Goal: Navigation & Orientation: Find specific page/section

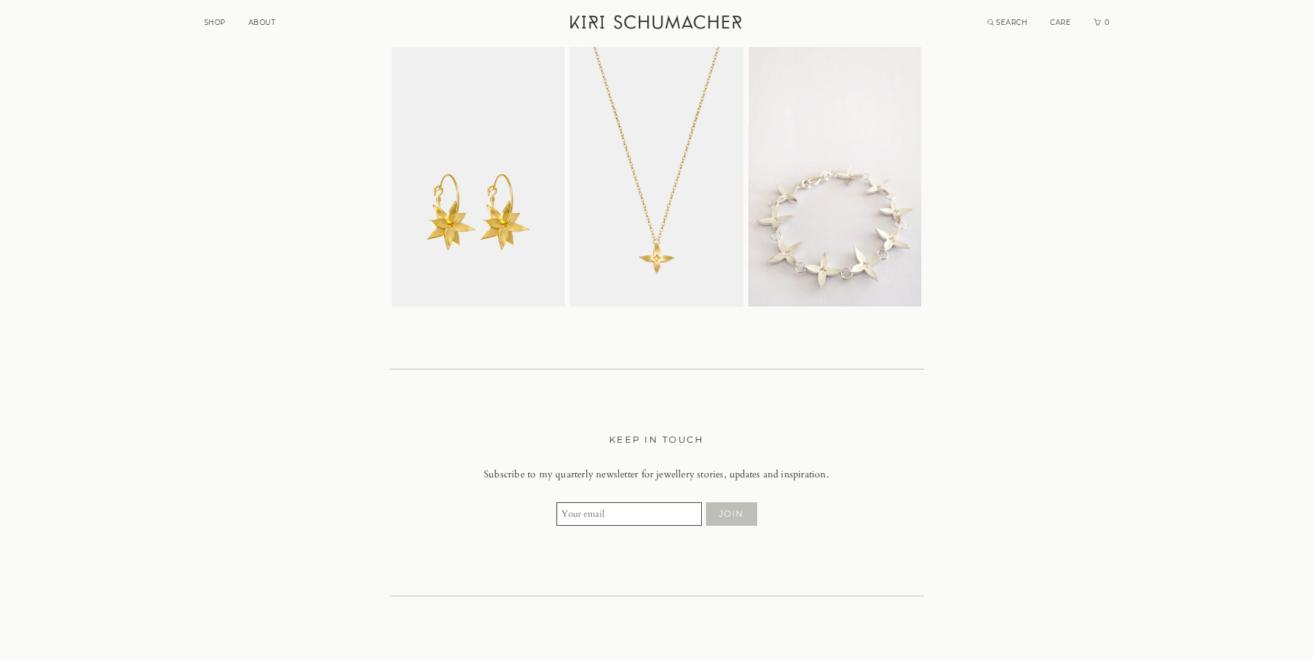
scroll to position [3600, 0]
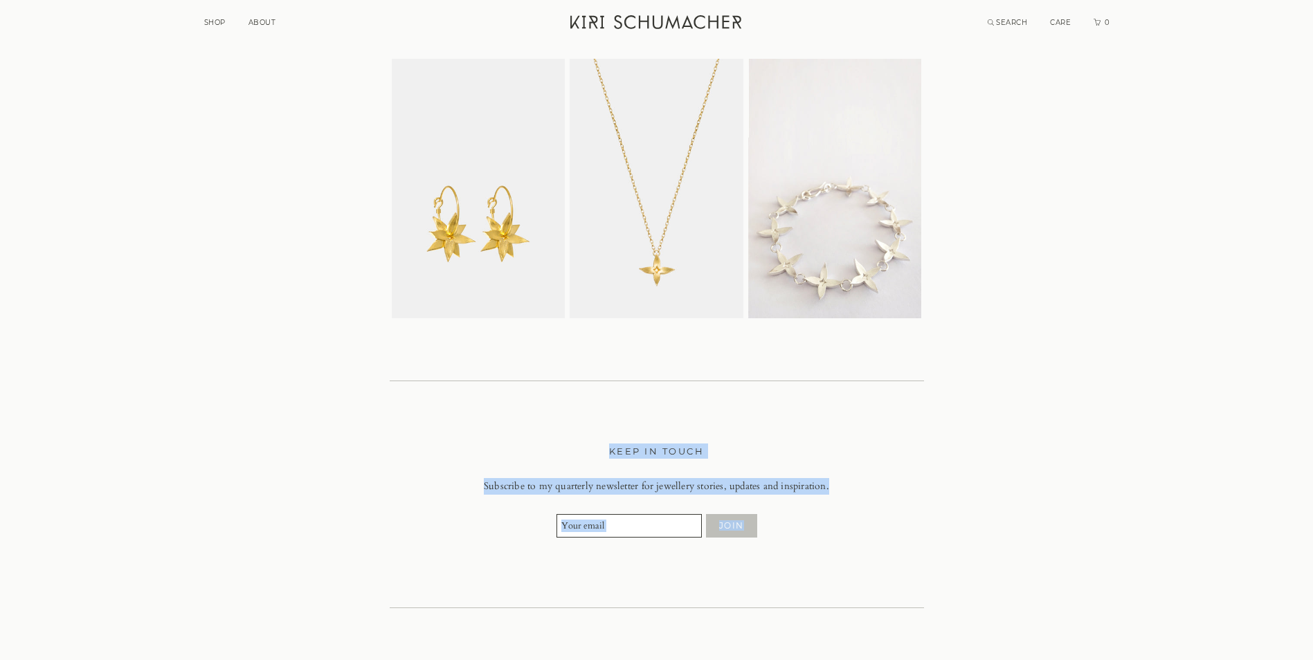
drag, startPoint x: 1313, startPoint y: 561, endPoint x: 1313, endPoint y: 150, distance: 410.5
drag, startPoint x: 1313, startPoint y: 150, endPoint x: 1303, endPoint y: 350, distance: 199.7
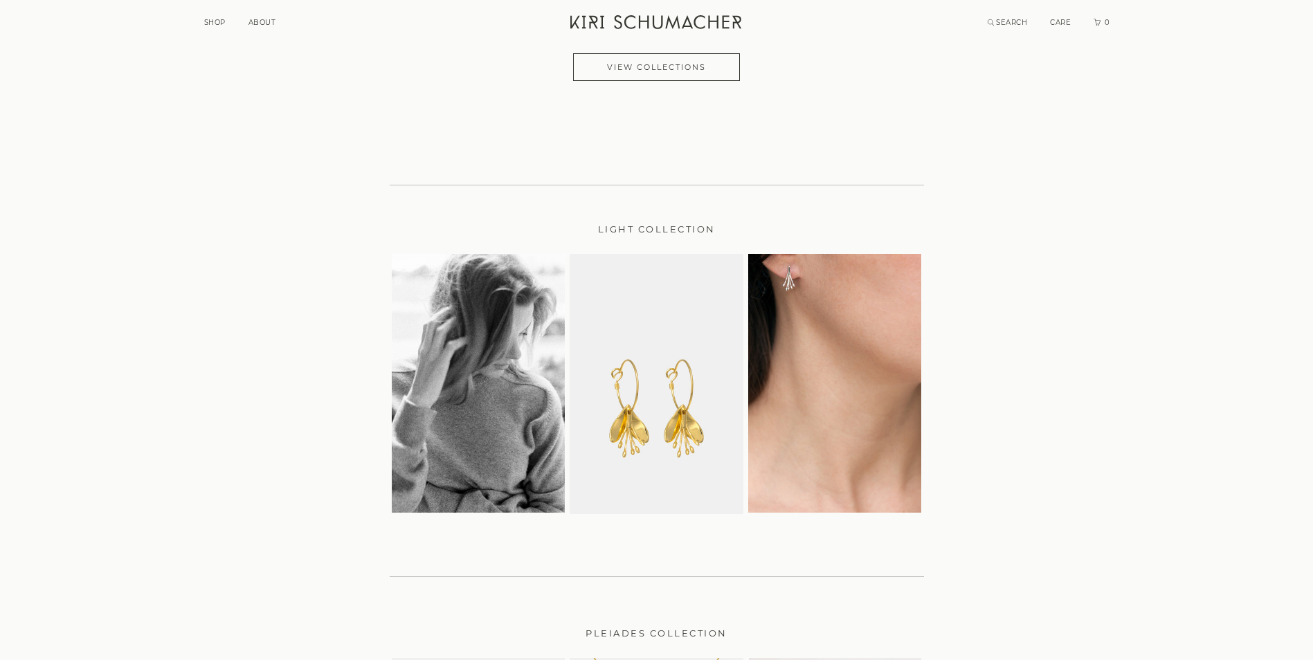
scroll to position [2690, 0]
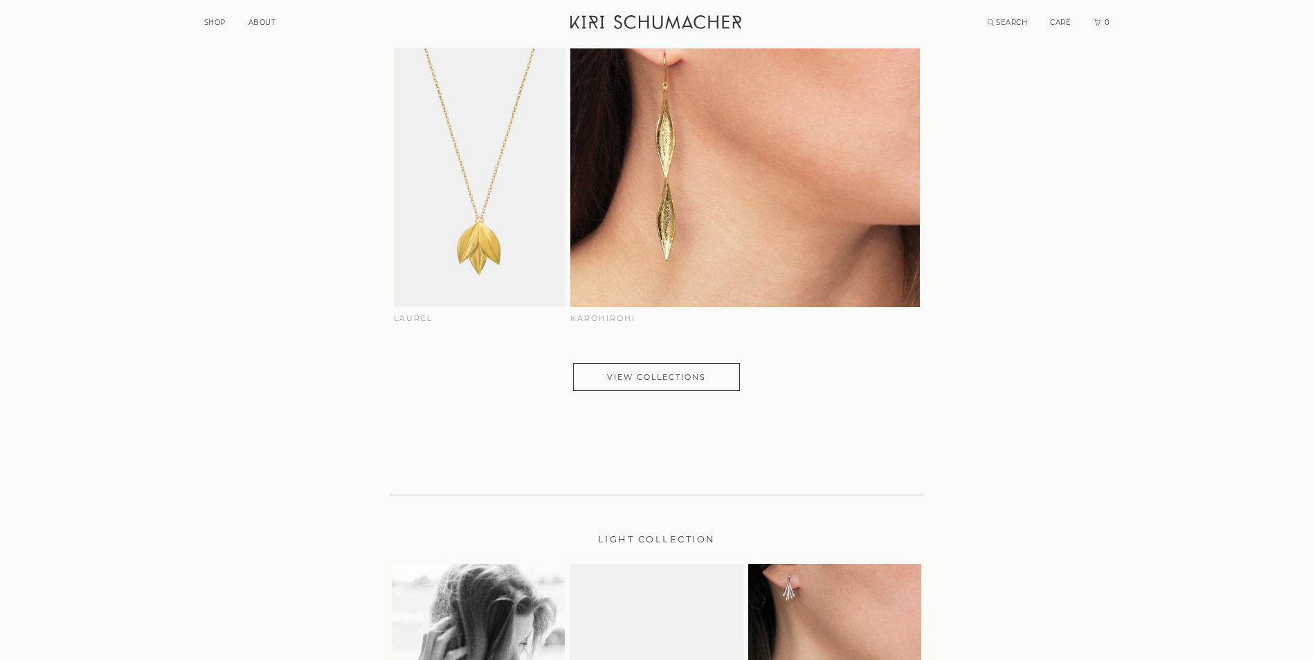
click at [217, 17] on li "SHOP" at bounding box center [214, 21] width 21 height 12
click at [222, 22] on link "SHOP" at bounding box center [214, 22] width 21 height 9
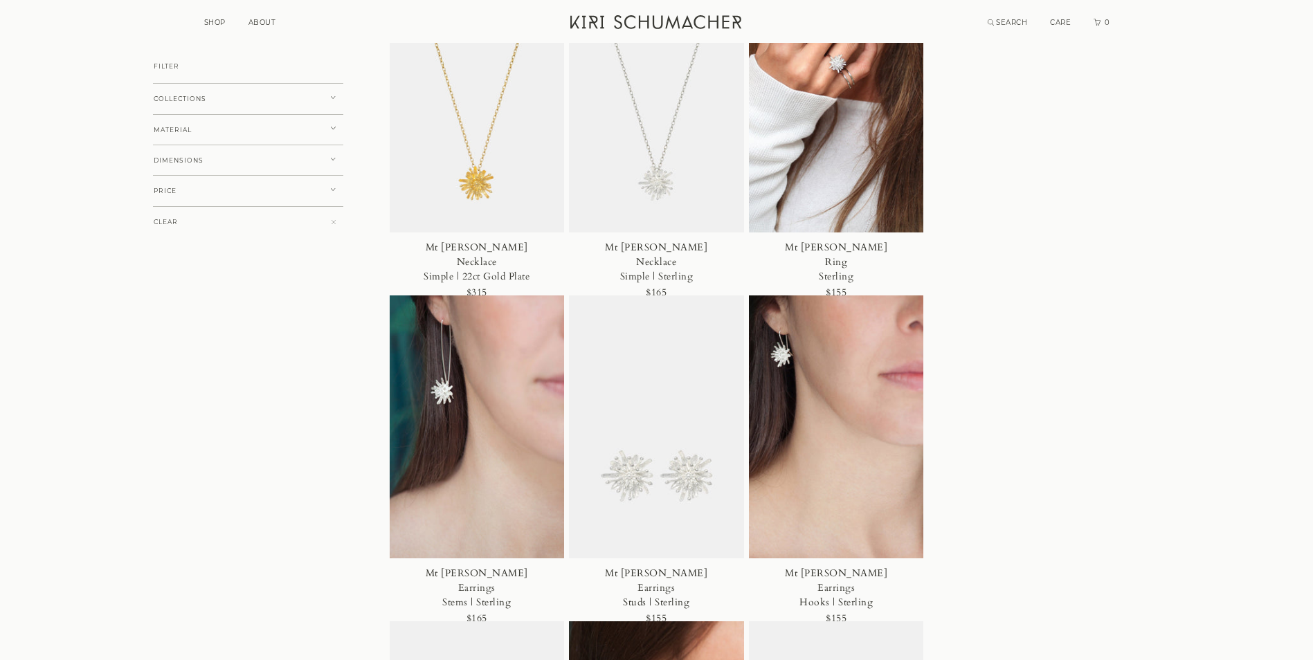
scroll to position [748, 0]
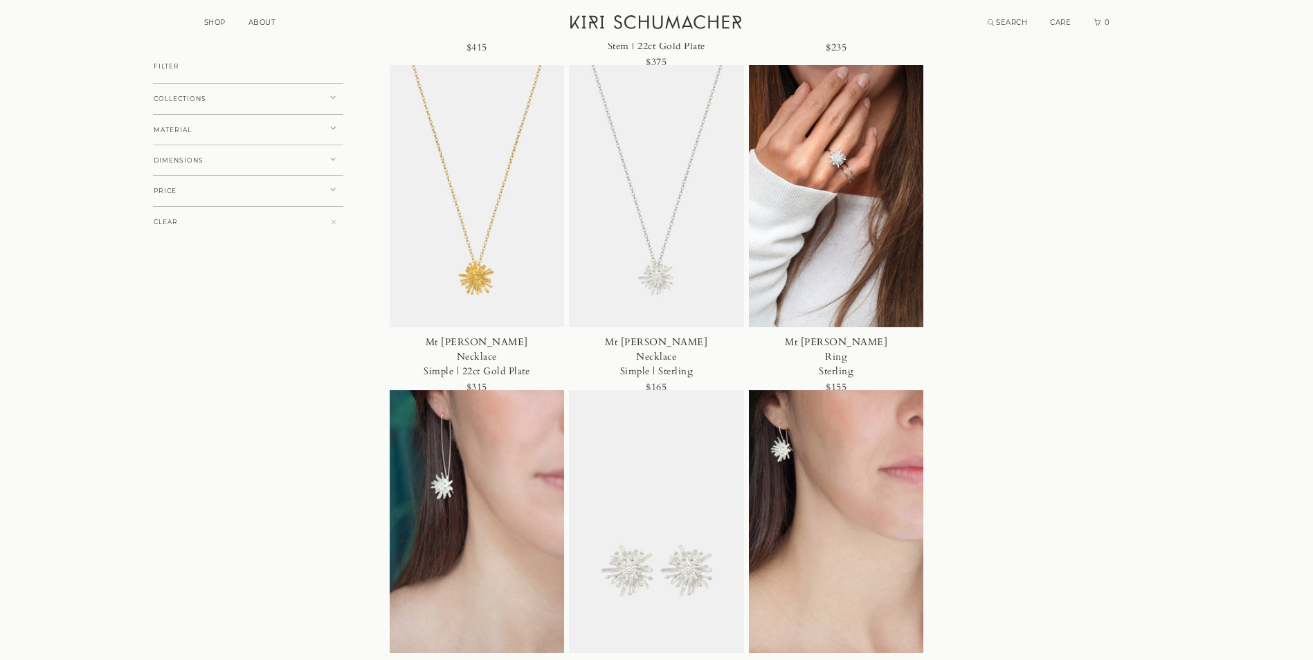
click at [294, 100] on button "COLLECTIONS" at bounding box center [248, 99] width 190 height 32
click at [271, 18] on link "ABOUT" at bounding box center [263, 22] width 28 height 9
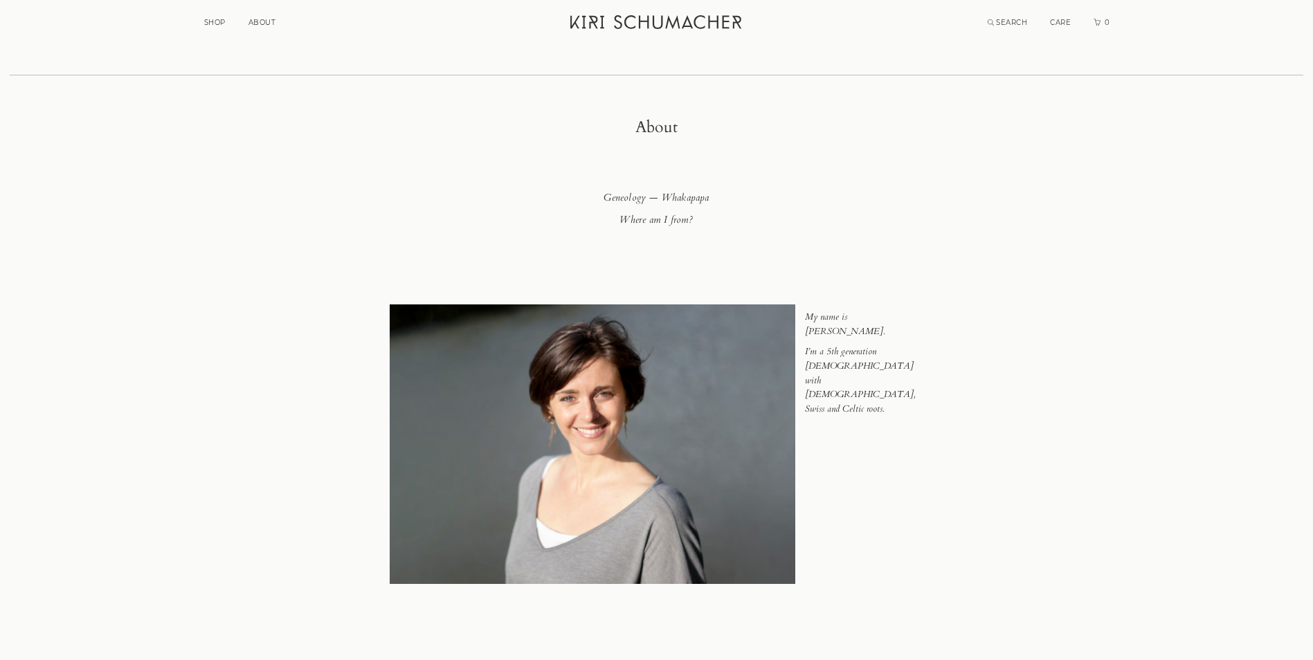
click at [217, 25] on link "SHOP" at bounding box center [214, 22] width 21 height 9
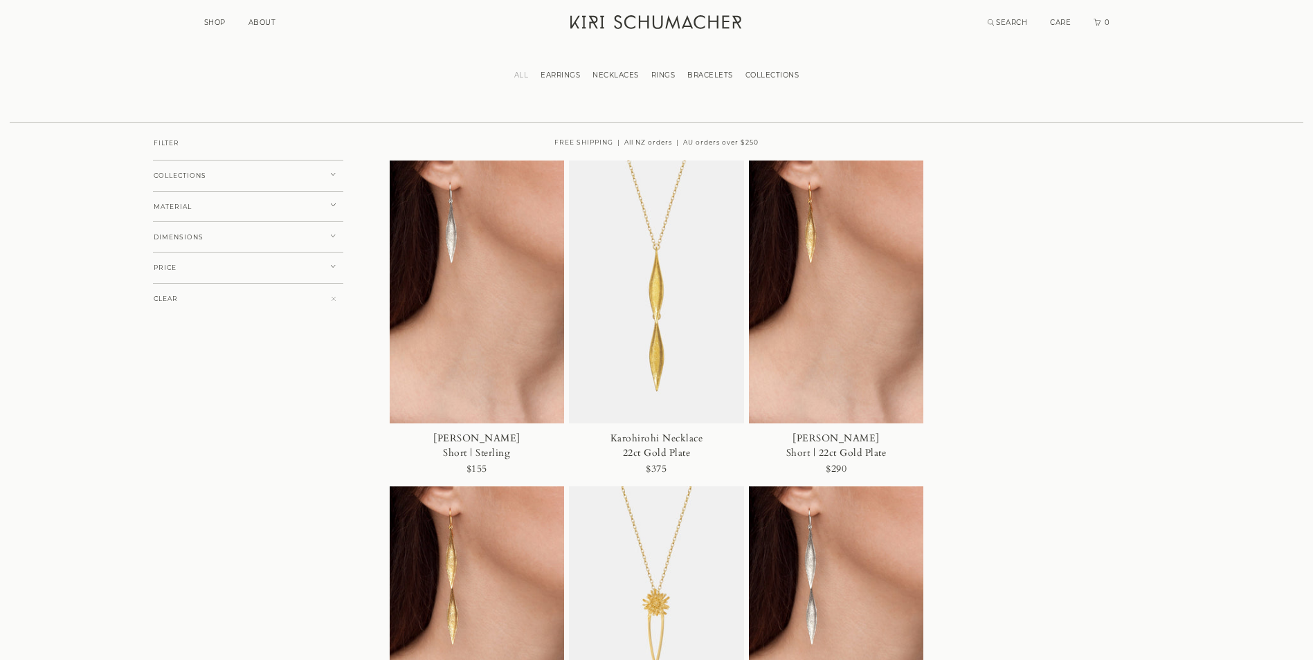
click at [204, 247] on button "DIMENSIONS" at bounding box center [248, 238] width 190 height 32
click at [173, 258] on span "LONG" at bounding box center [175, 259] width 21 height 8
click at [156, 260] on div "FILTER COLLECTIONS KOROMIKO FUCHSIA PLEIADES LAUREL MT COOK LILY KAROHIROHI LIG…" at bounding box center [195, 248] width 362 height 224
click at [161, 258] on span at bounding box center [157, 259] width 8 height 8
click at [183, 302] on button "PRICE" at bounding box center [248, 311] width 190 height 32
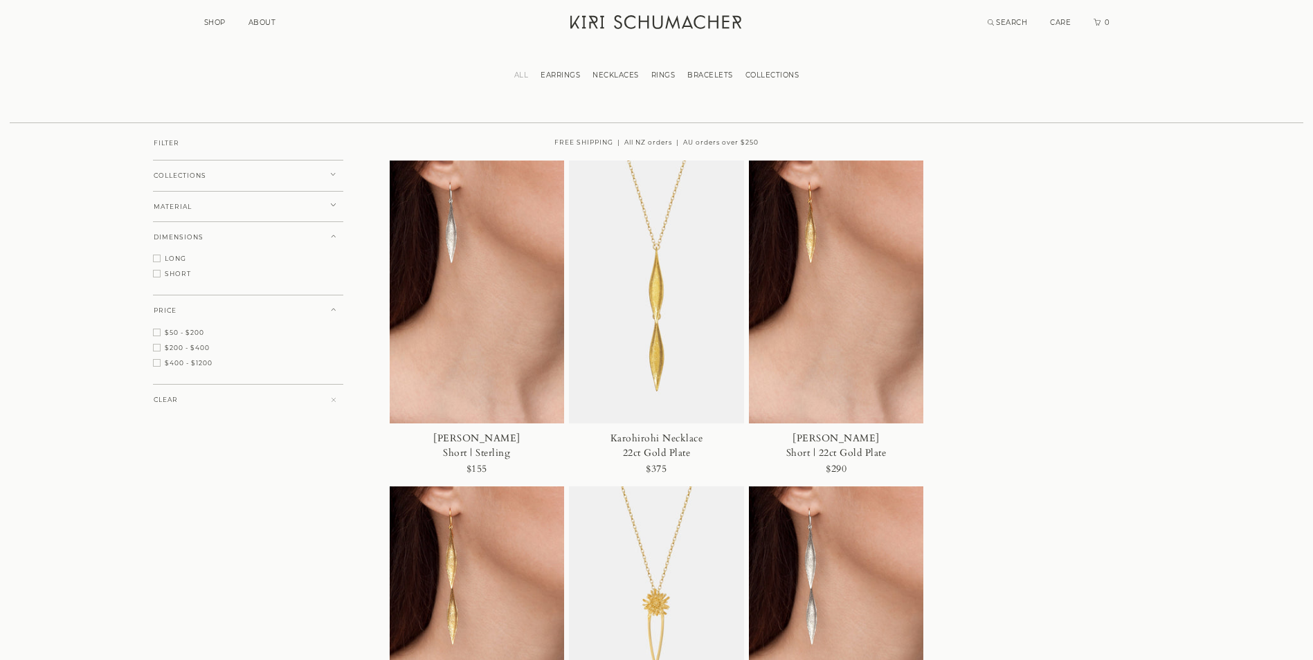
click at [161, 334] on span at bounding box center [157, 333] width 8 height 8
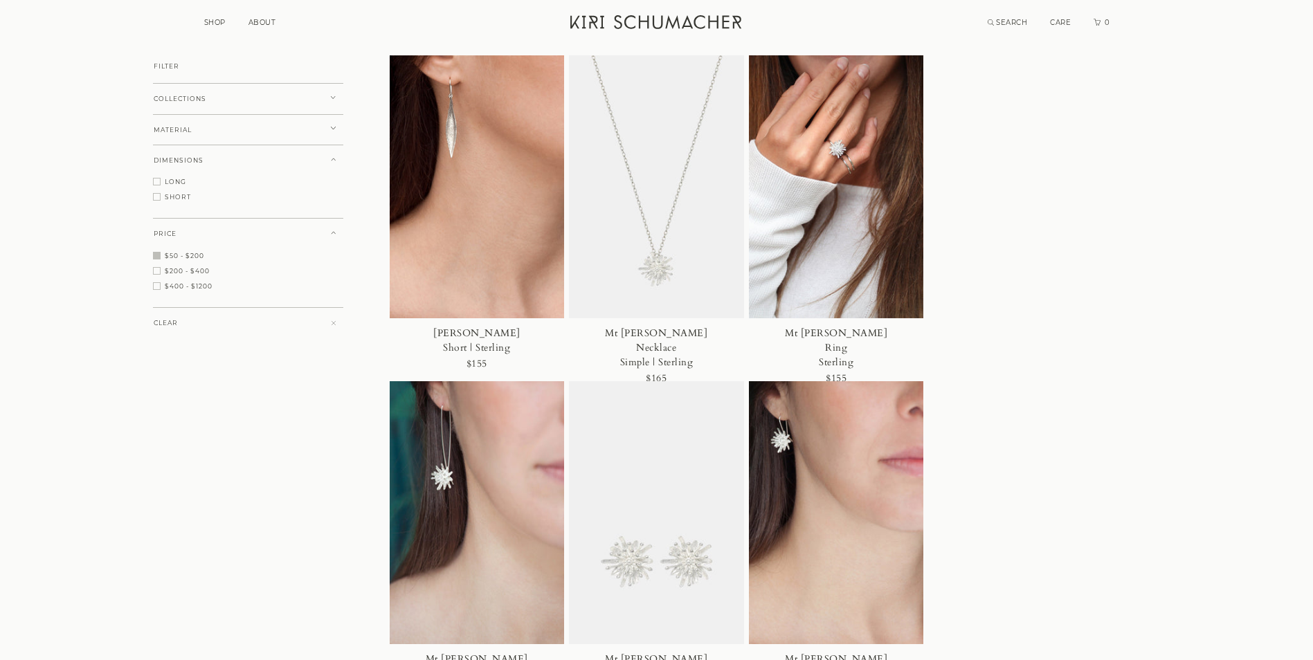
scroll to position [138, 0]
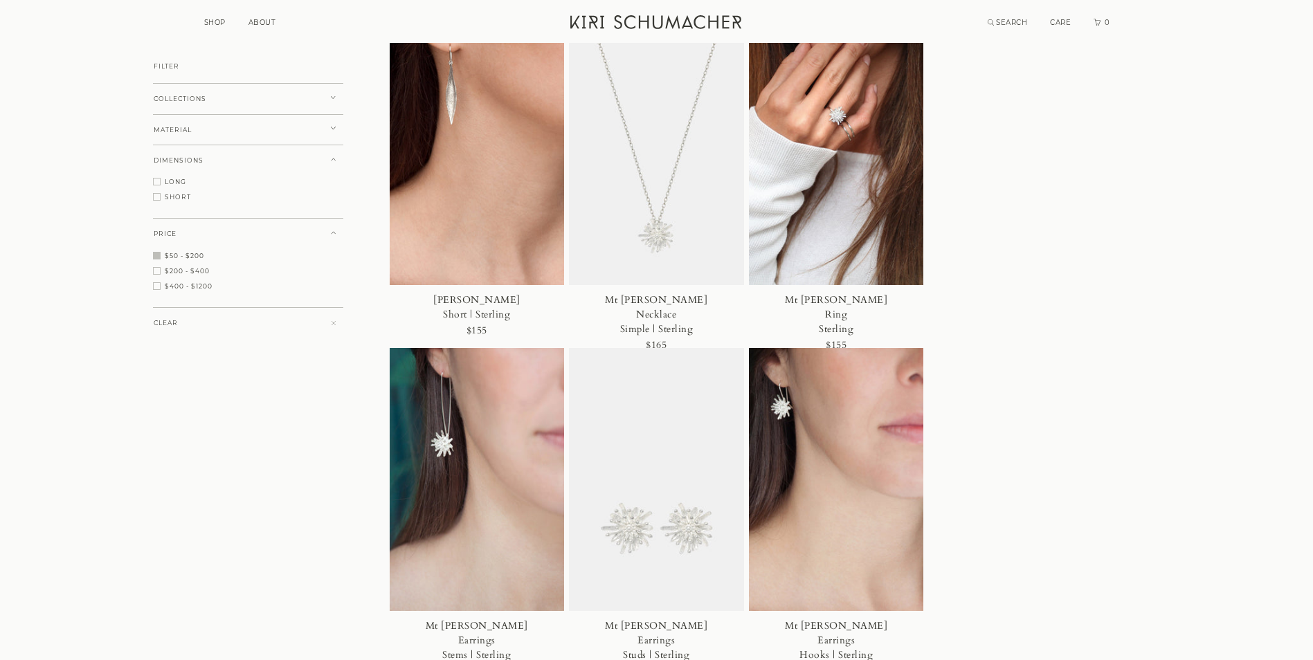
click at [711, 16] on icon "Kiri Schumacher Home" at bounding box center [657, 22] width 174 height 14
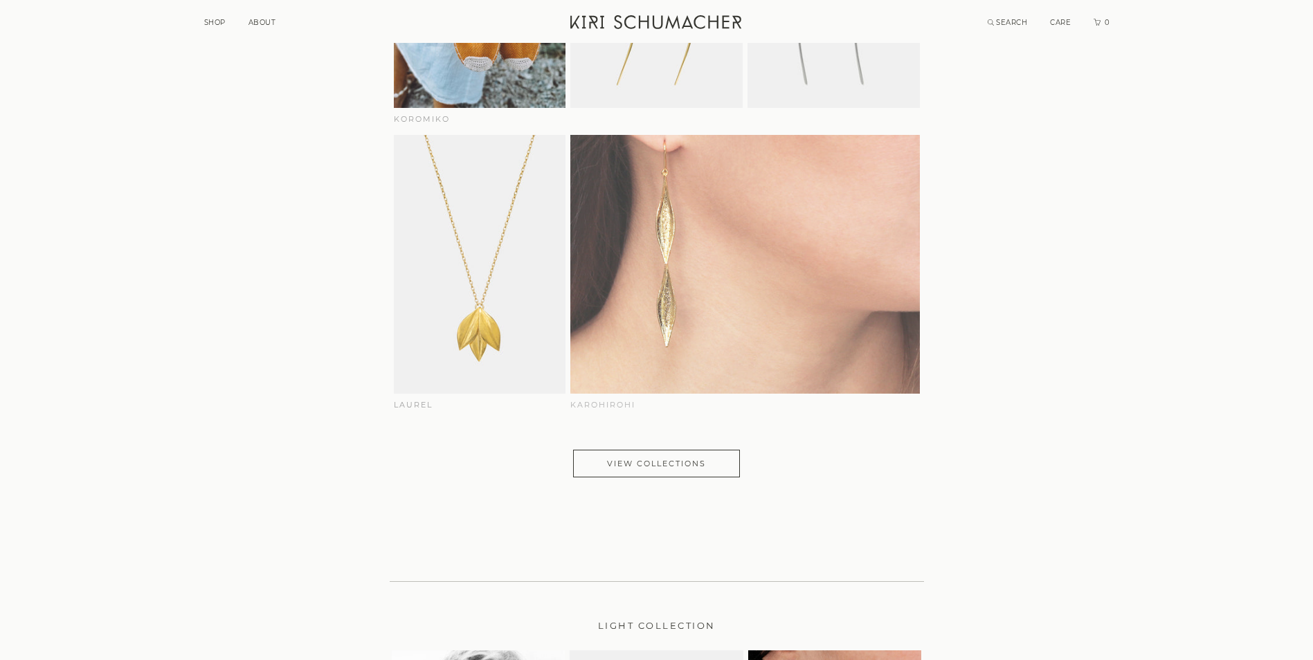
scroll to position [2631, 0]
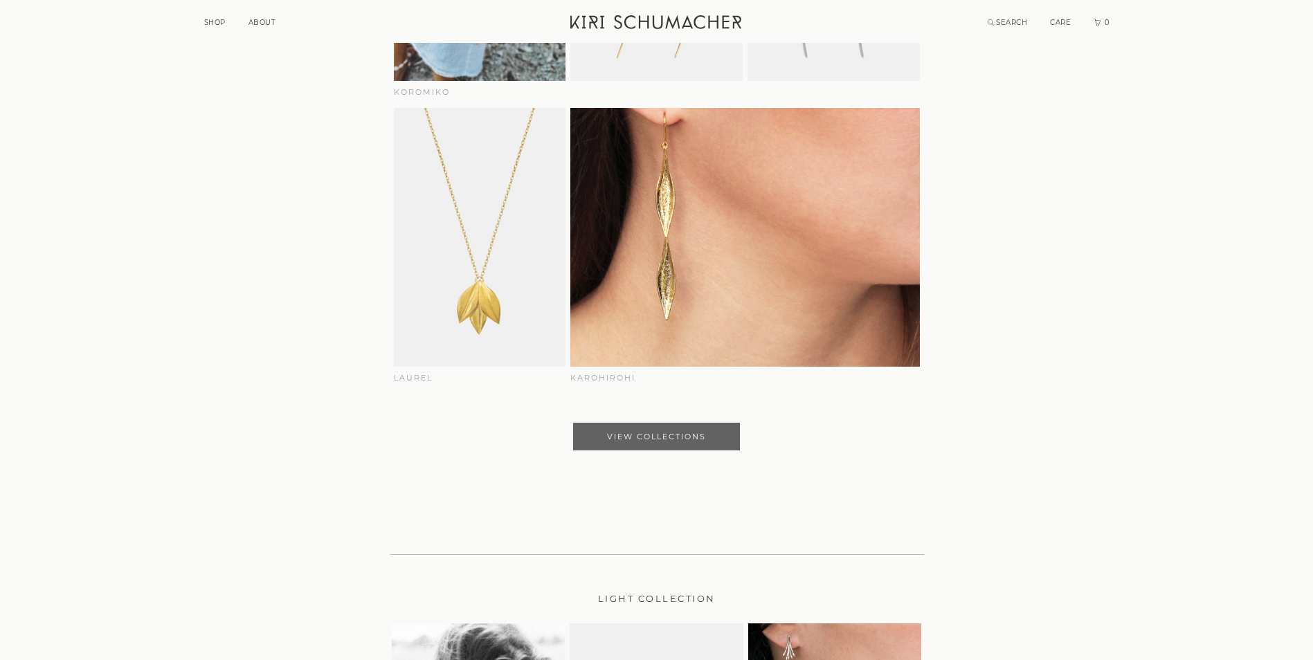
click at [658, 449] on link "View Collections" at bounding box center [656, 437] width 167 height 28
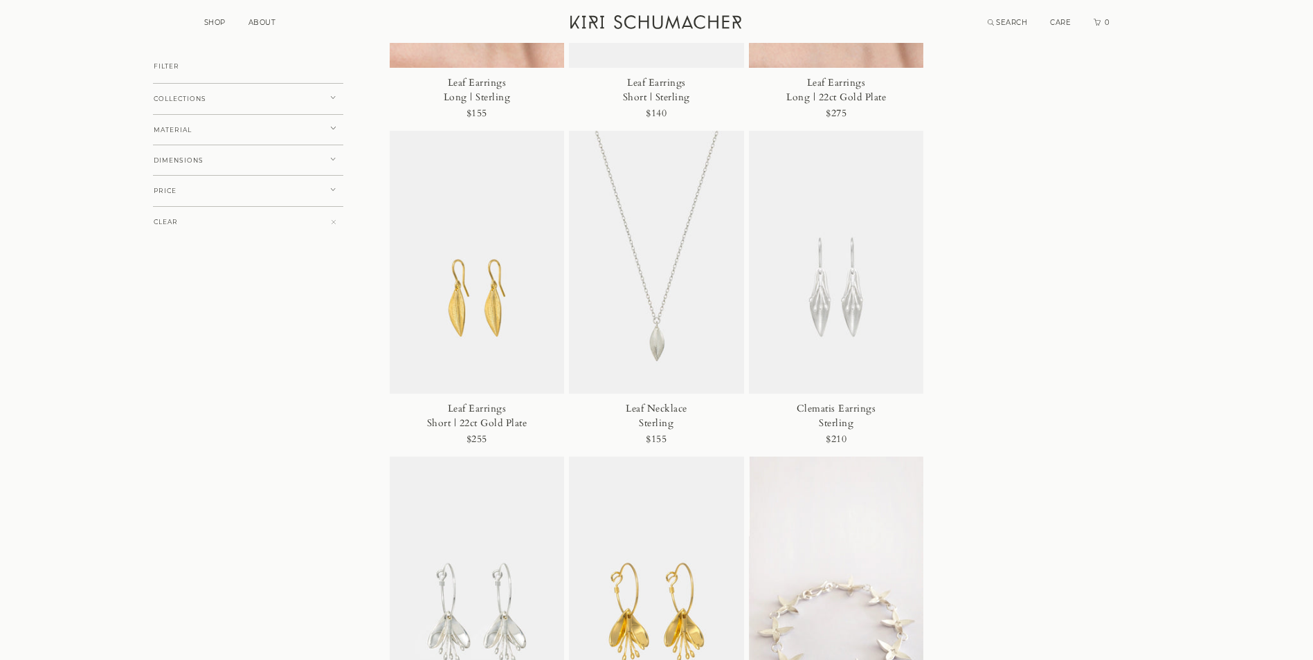
scroll to position [3392, 0]
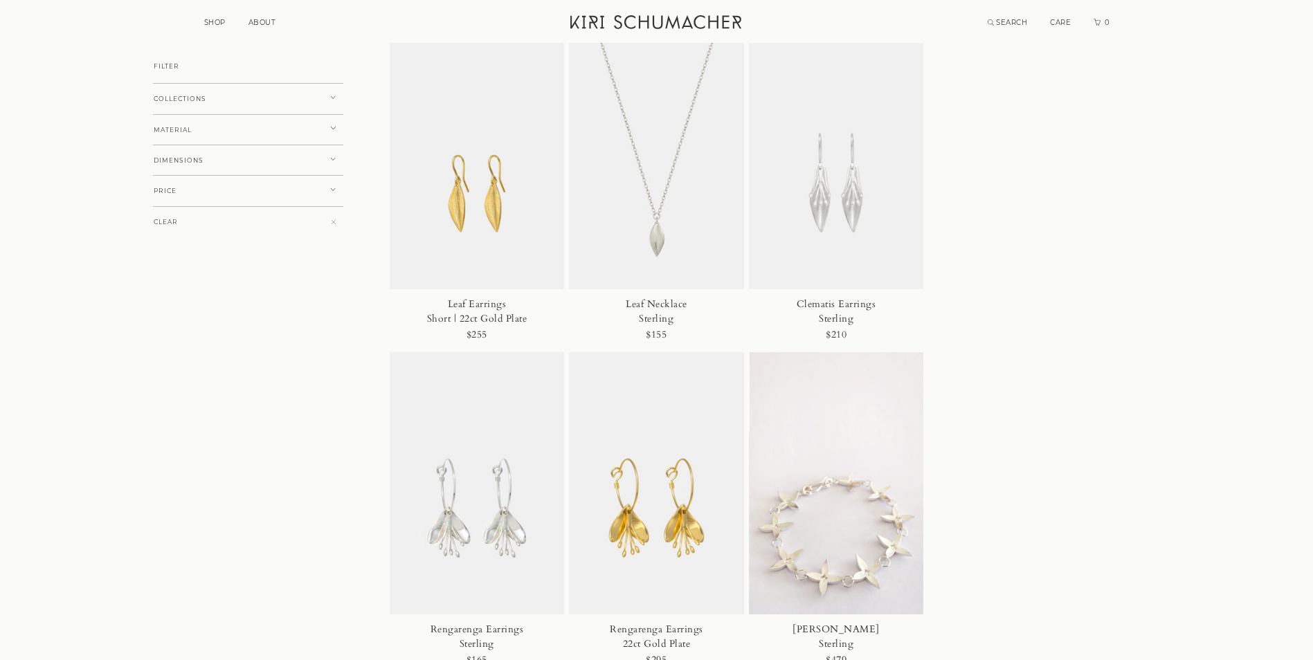
click at [271, 14] on div "SHOP ABOUT ALL JEWELLERY EARRINGS NECKLACES RINGS BRACELETS COLLECTIONS About C…" at bounding box center [657, 21] width 907 height 43
click at [273, 21] on link "ABOUT" at bounding box center [263, 22] width 28 height 9
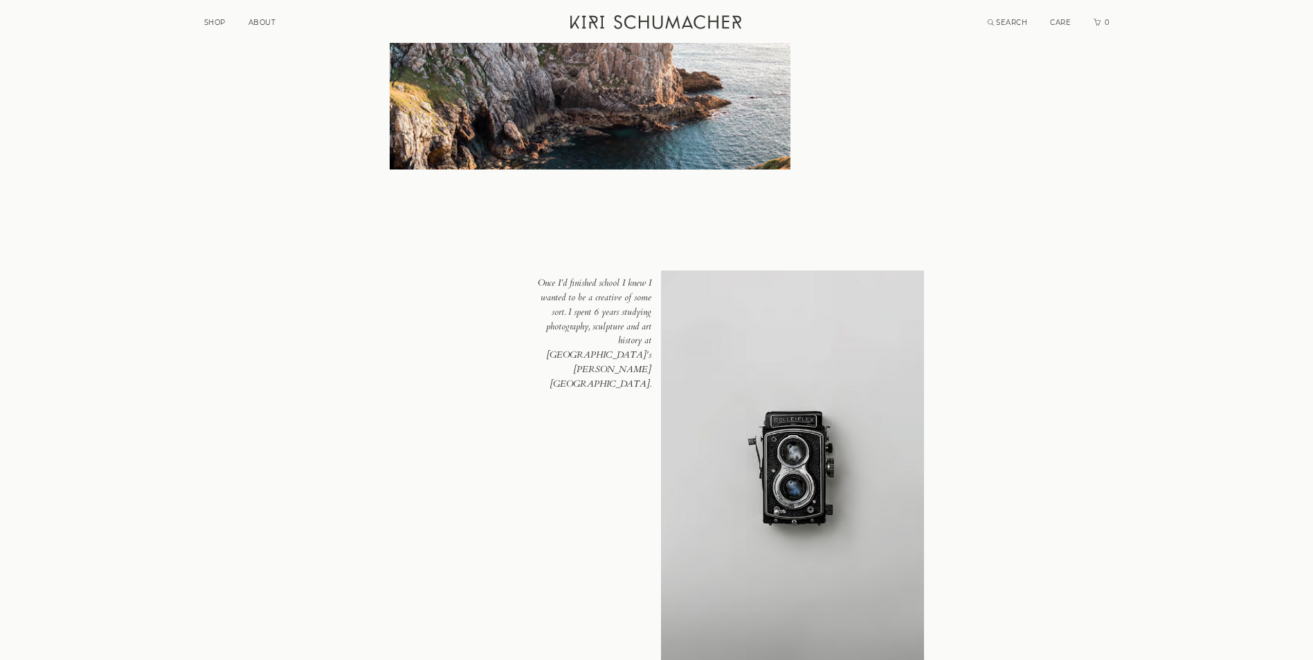
scroll to position [3531, 0]
